Goal: Information Seeking & Learning: Learn about a topic

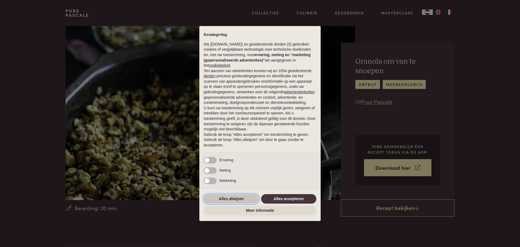
click at [241, 199] on button "Alles afwijzen" at bounding box center [231, 199] width 55 height 10
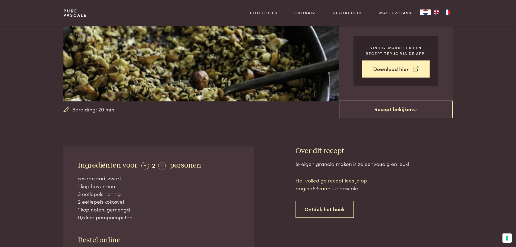
scroll to position [108, 0]
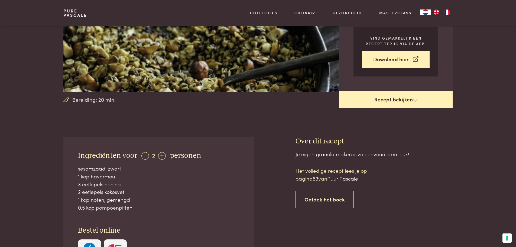
click at [407, 101] on link "Recept bekijken" at bounding box center [396, 99] width 114 height 17
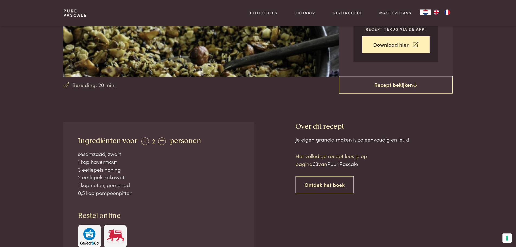
scroll to position [109, 0]
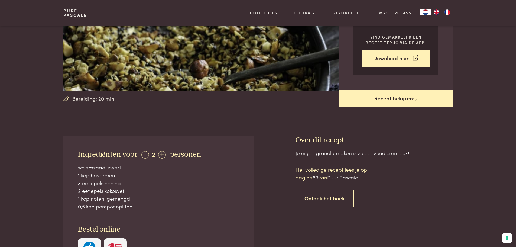
click at [415, 97] on icon at bounding box center [415, 98] width 5 height 5
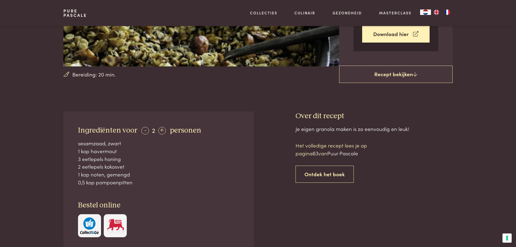
scroll to position [136, 0]
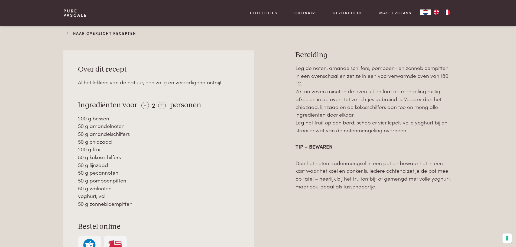
scroll to position [217, 0]
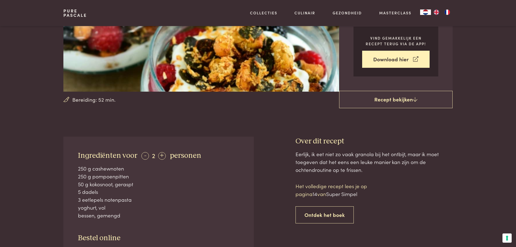
scroll to position [135, 0]
